Goal: Transaction & Acquisition: Purchase product/service

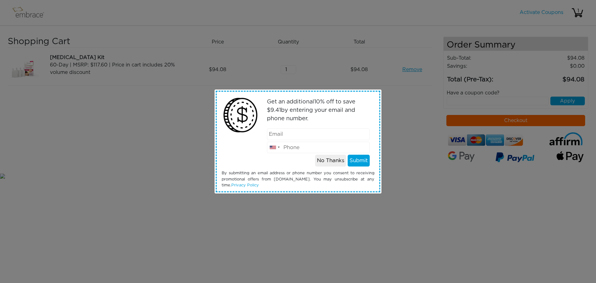
click at [275, 134] on input "email" at bounding box center [318, 134] width 103 height 12
type input "Lauren.Dembski@expresspros.com"
type input "8315886074"
click at [359, 159] on button "Submit" at bounding box center [359, 161] width 22 height 12
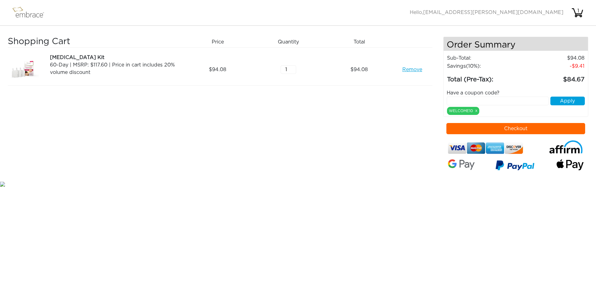
click at [454, 100] on input "text" at bounding box center [498, 101] width 102 height 9
type input "DOUBLETHEFUN"
click at [570, 100] on button "Apply" at bounding box center [568, 101] width 34 height 9
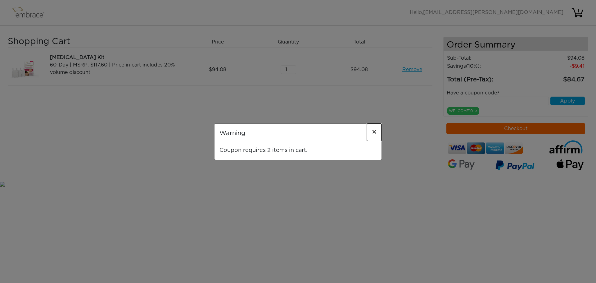
click at [374, 131] on span "×" at bounding box center [374, 132] width 5 height 7
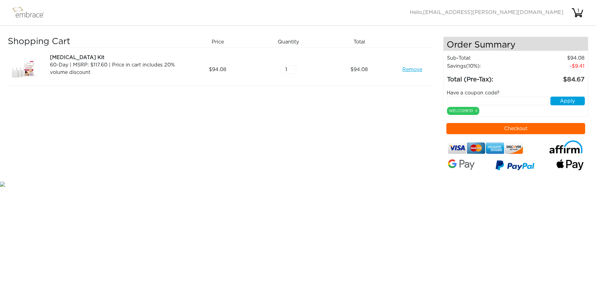
click at [525, 128] on button "Checkout" at bounding box center [516, 128] width 139 height 11
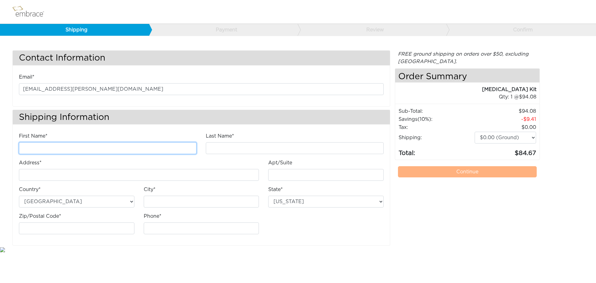
click at [29, 148] on input "First Name*" at bounding box center [108, 148] width 178 height 12
type input "Lauren"
type input "Dembski"
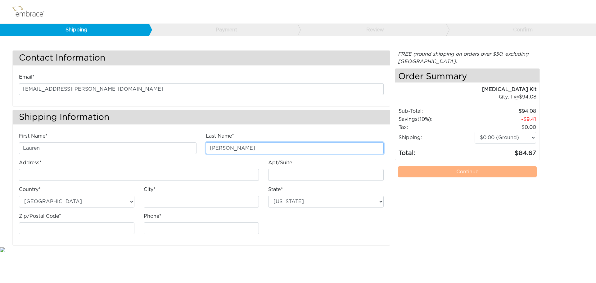
type input "[STREET_ADDRESS]"
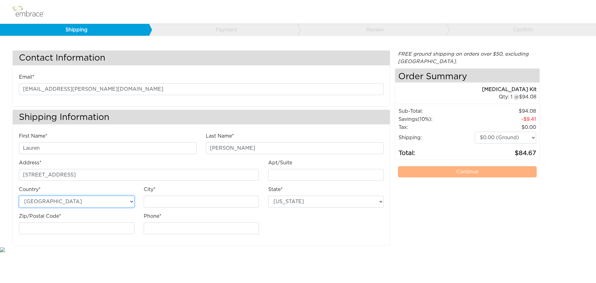
type input "SANTA CRUZ"
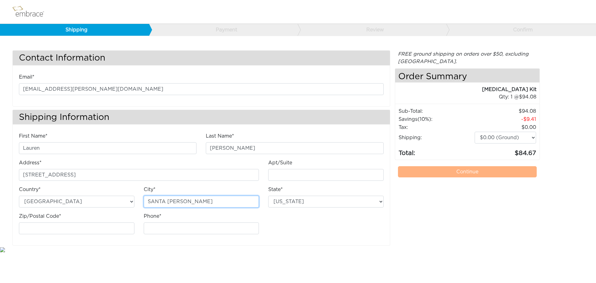
select select "CA"
type input "95060"
type input "8315886074"
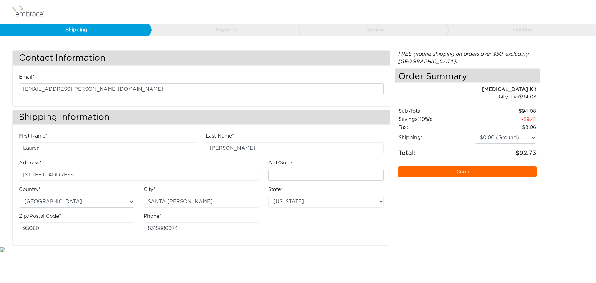
click at [465, 171] on link "Continue" at bounding box center [467, 171] width 139 height 11
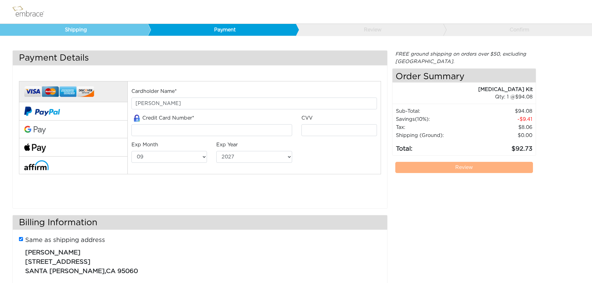
select select "9"
select select "2027"
click at [138, 129] on input "tel" at bounding box center [211, 130] width 160 height 12
type input "4147202654731163"
type input "261"
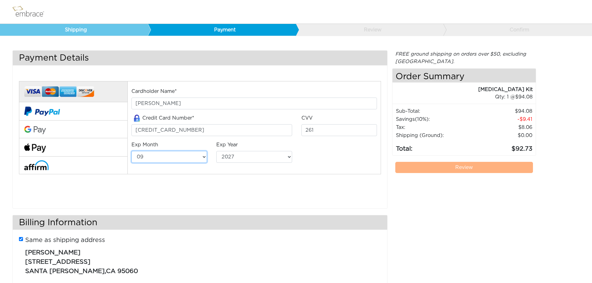
select select "1"
select select "2029"
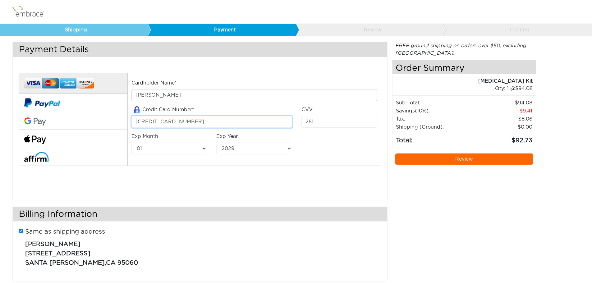
scroll to position [20, 0]
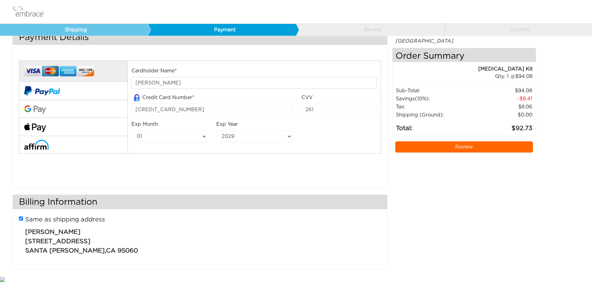
click at [458, 145] on link "Review" at bounding box center [464, 146] width 138 height 11
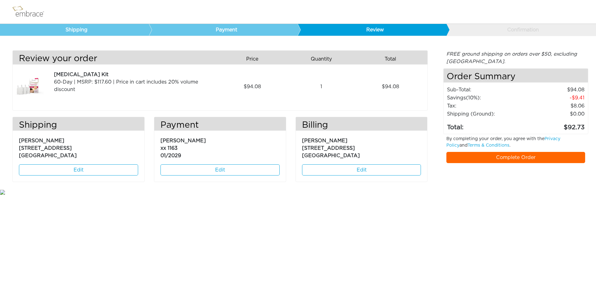
click at [509, 157] on link "Complete Order" at bounding box center [516, 157] width 139 height 11
